Goal: Contribute content: Add original content to the website for others to see

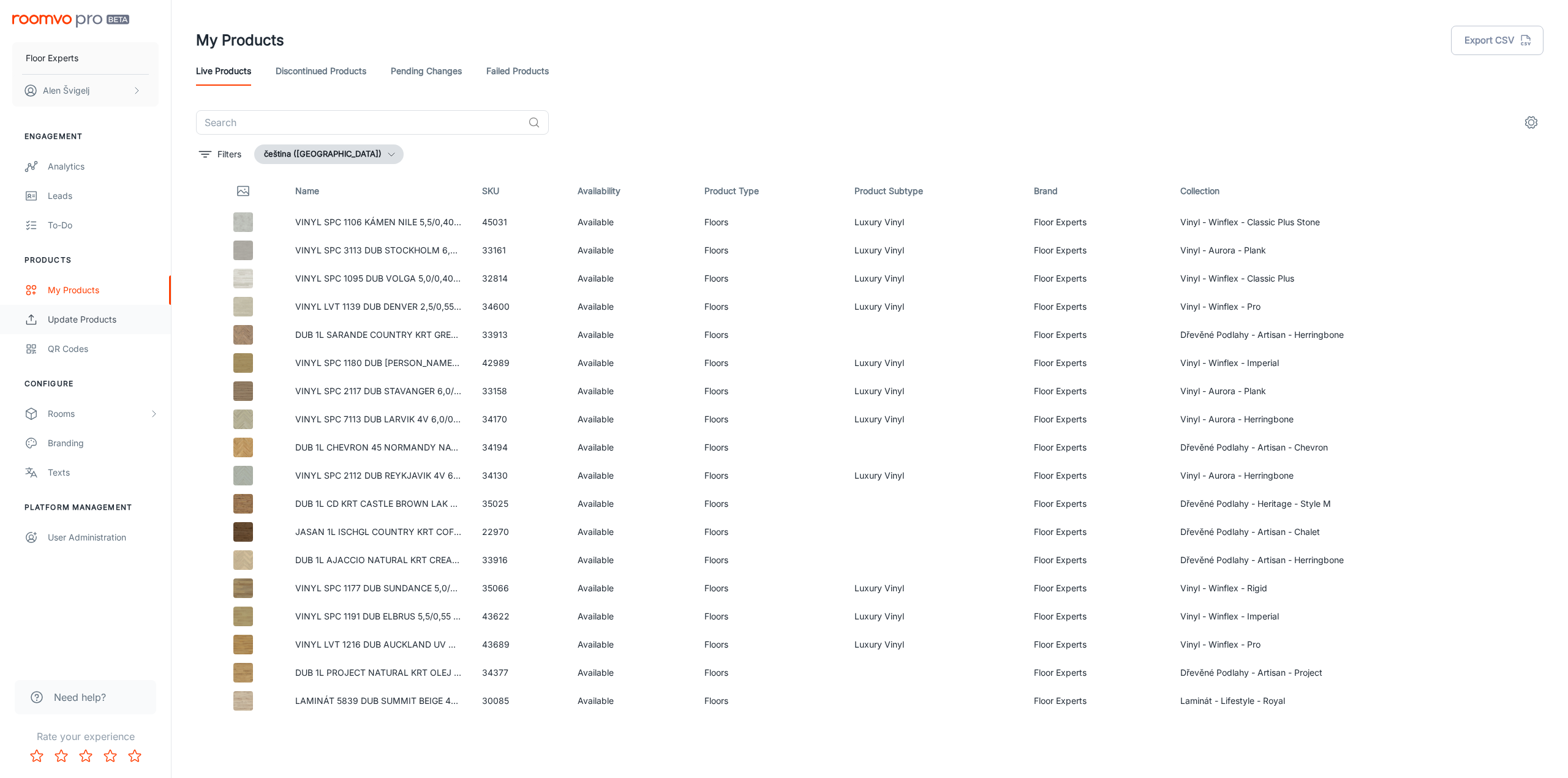
click at [94, 322] on div "Update Products" at bounding box center [103, 320] width 111 height 14
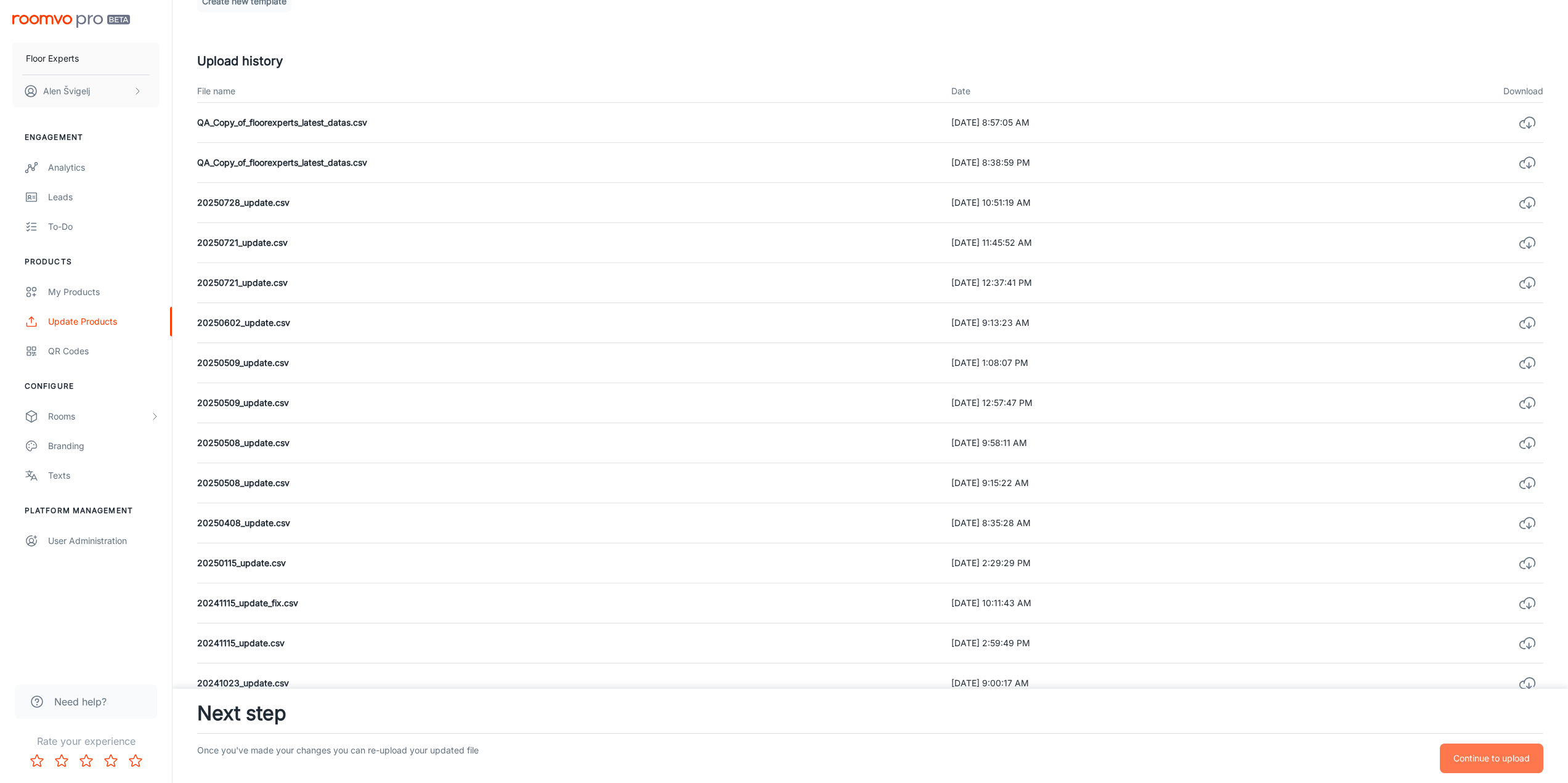
click at [1481, 748] on button "Continue to upload" at bounding box center [1491, 758] width 104 height 30
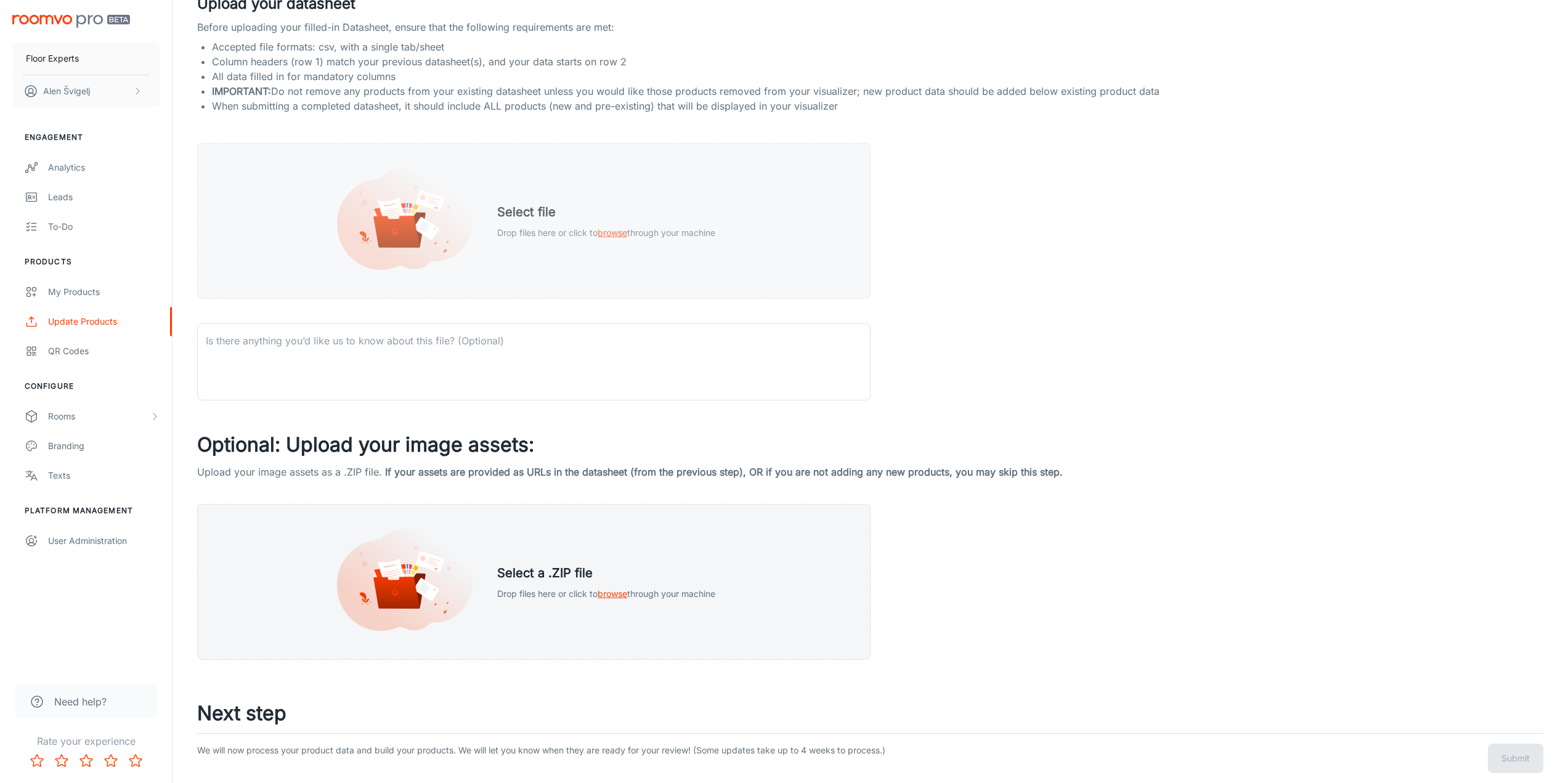
scroll to position [221, 0]
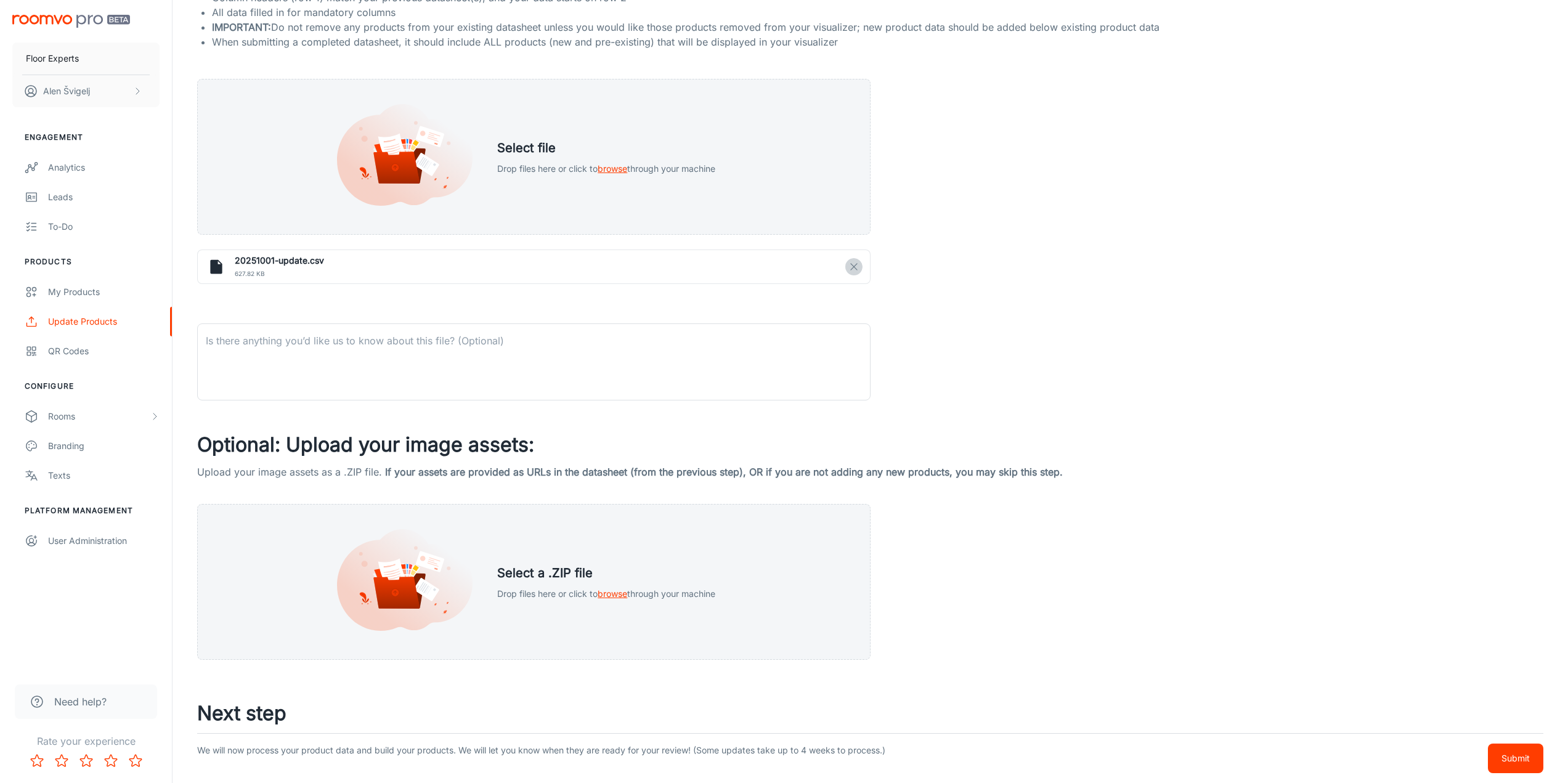
click at [857, 266] on icon "button" at bounding box center [854, 266] width 11 height 11
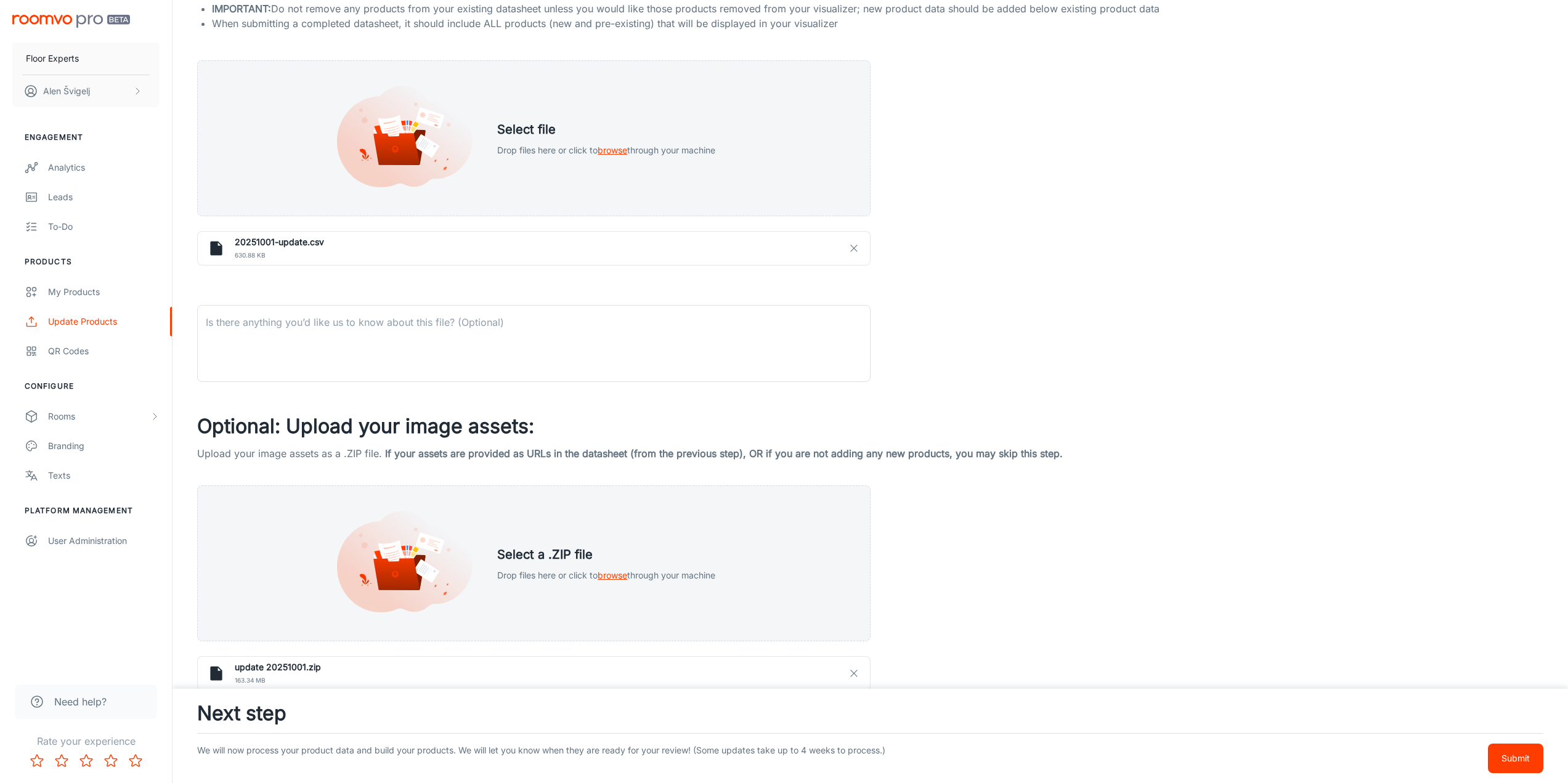
scroll to position [284, 0]
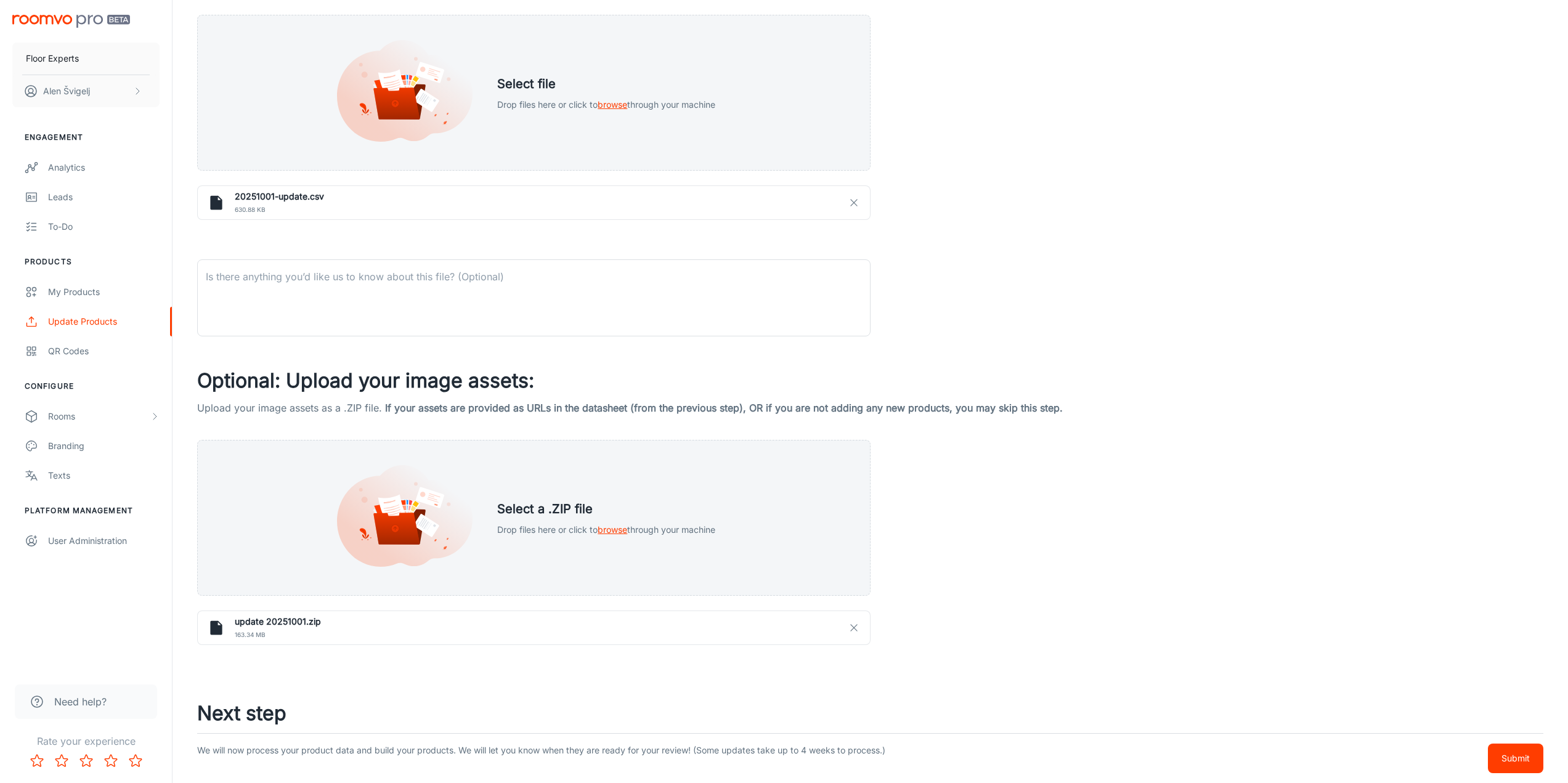
click at [1506, 755] on p "Submit" at bounding box center [1515, 759] width 28 height 14
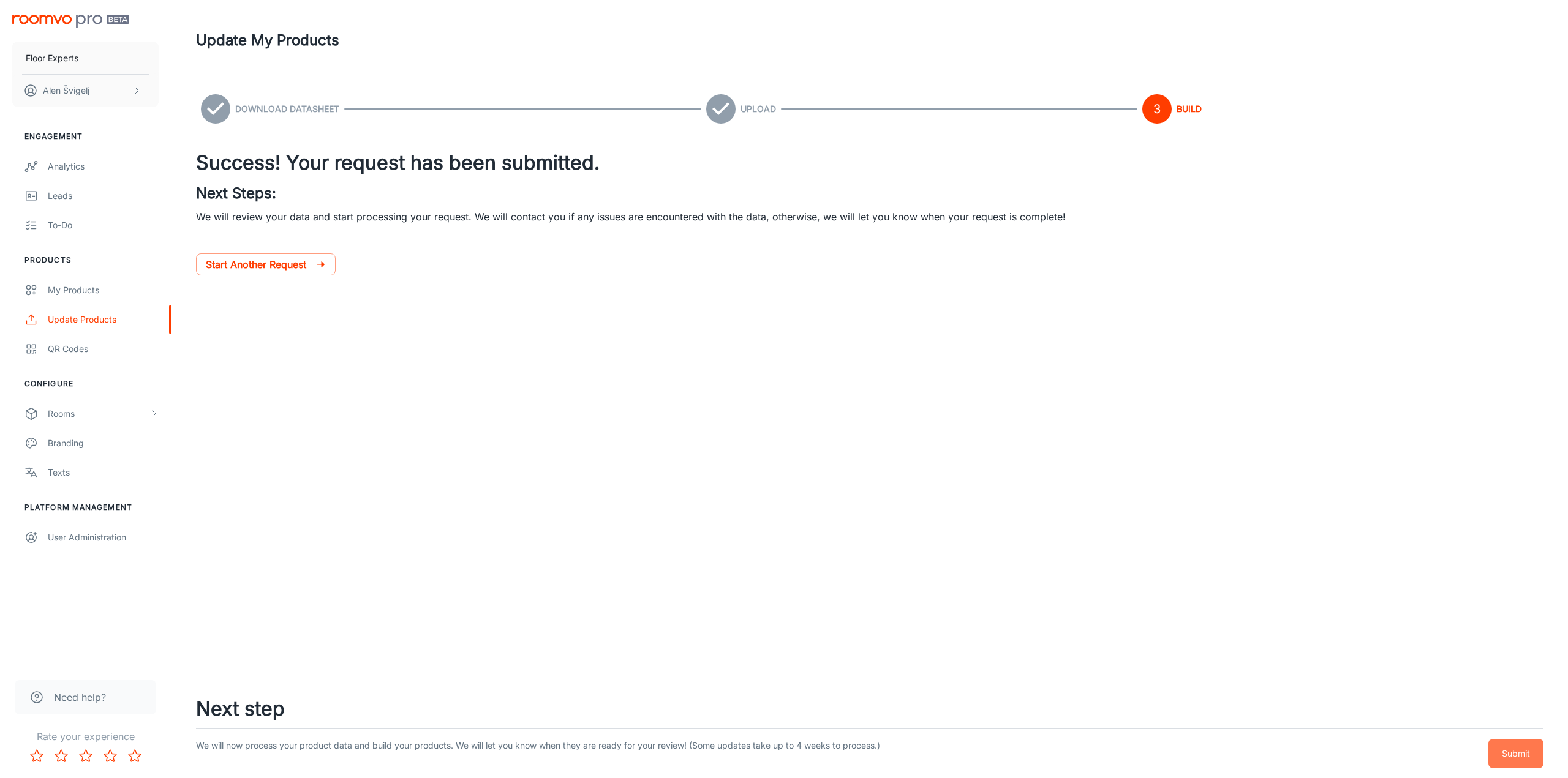
click at [1508, 752] on p "Submit" at bounding box center [1515, 754] width 28 height 14
click at [82, 291] on div "My Products" at bounding box center [103, 290] width 111 height 14
